Goal: Information Seeking & Learning: Learn about a topic

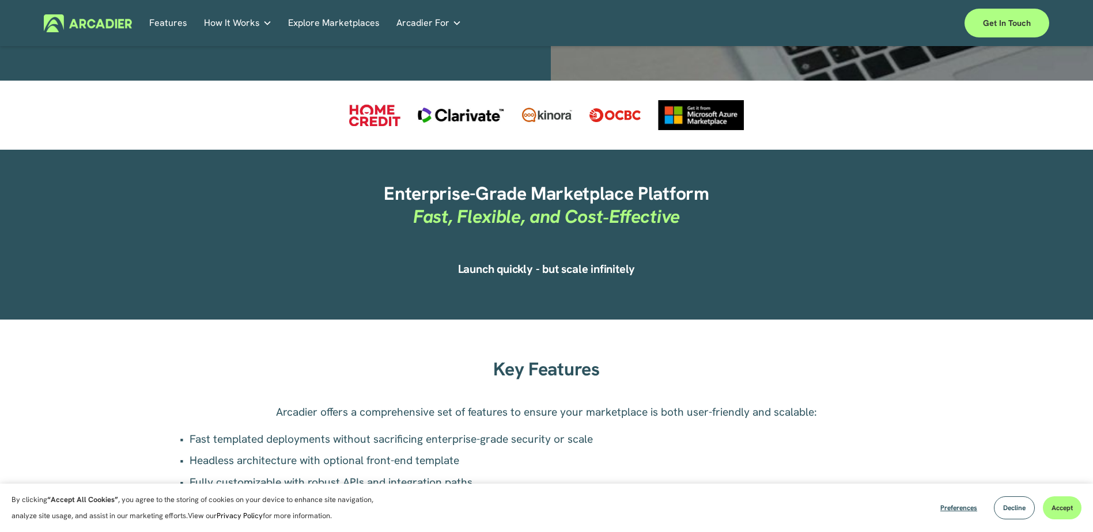
scroll to position [691, 0]
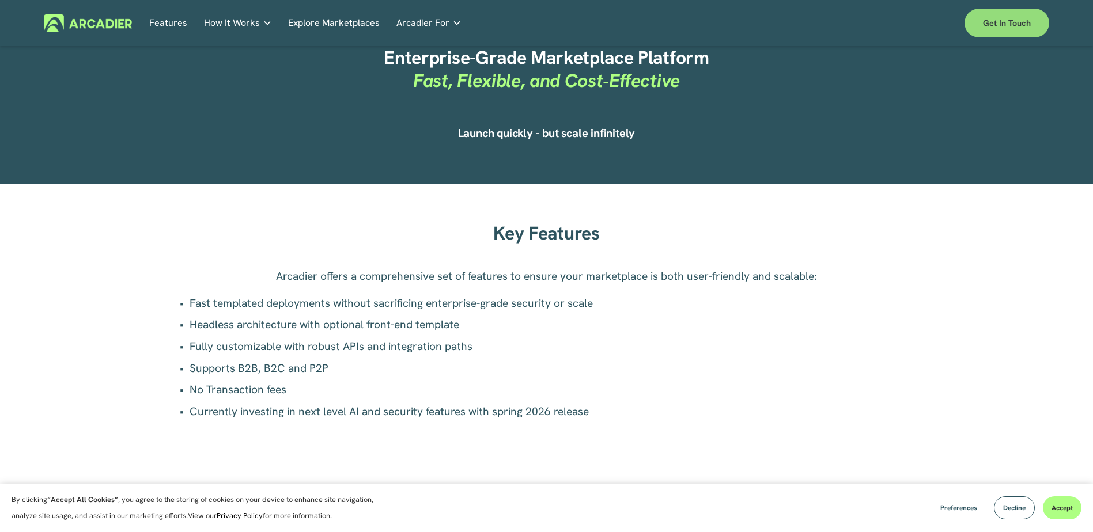
click at [997, 29] on link "Get in touch" at bounding box center [1006, 23] width 85 height 29
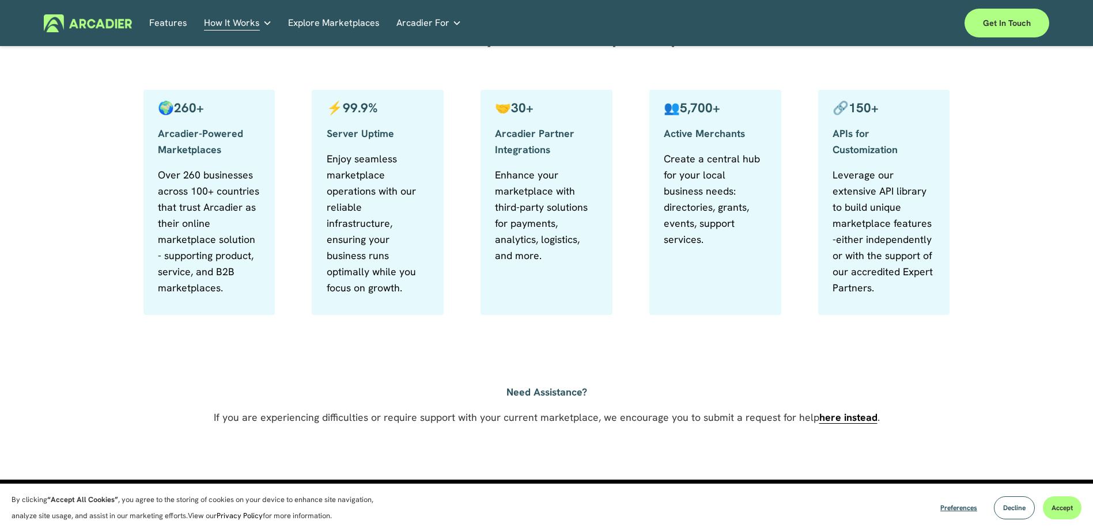
scroll to position [634, 0]
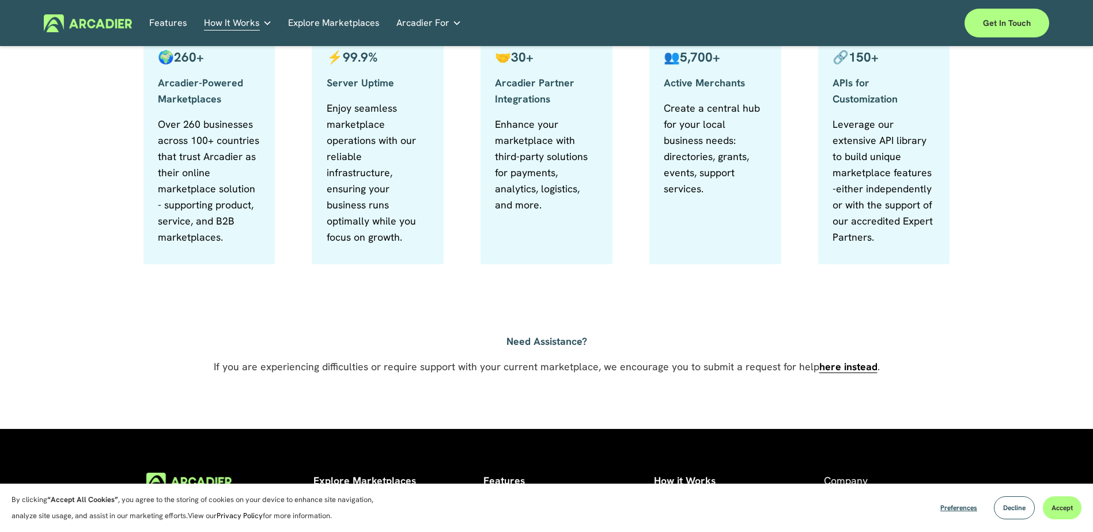
click at [337, 14] on link "Explore Marketplaces" at bounding box center [334, 23] width 92 height 18
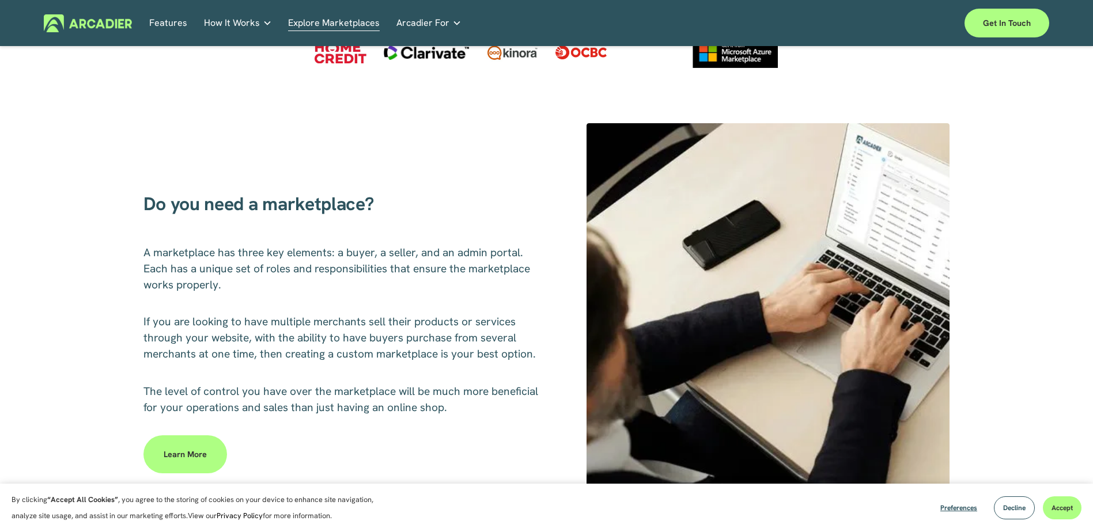
scroll to position [691, 0]
